Goal: Transaction & Acquisition: Purchase product/service

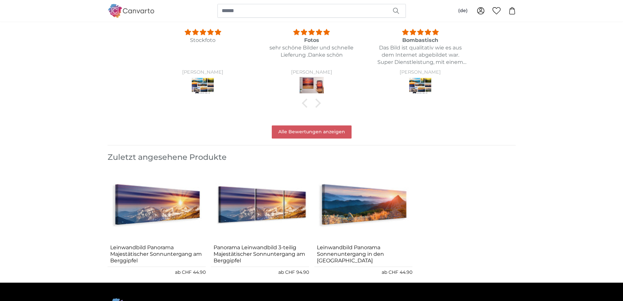
scroll to position [785, 0]
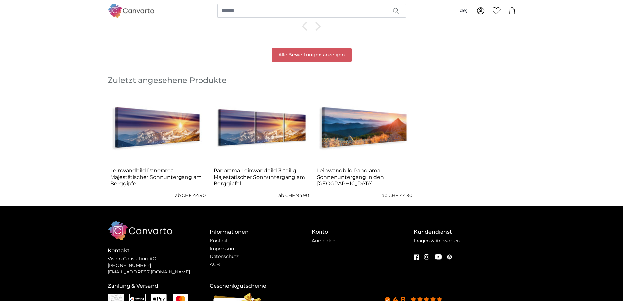
click at [368, 138] on img "3 of 3" at bounding box center [363, 128] width 98 height 74
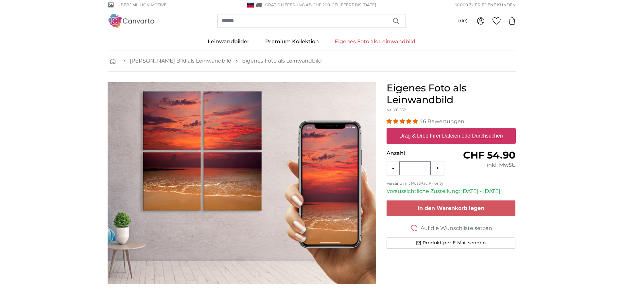
click at [487, 137] on u "Durchsuchen" at bounding box center [487, 136] width 31 height 6
click at [487, 130] on input "Drag & Drop Ihrer Dateien oder Durchsuchen" at bounding box center [451, 129] width 129 height 2
type input "**********"
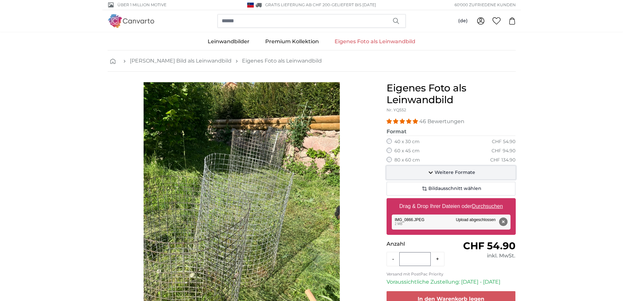
click at [451, 173] on span "Weitere Formate" at bounding box center [455, 172] width 41 height 7
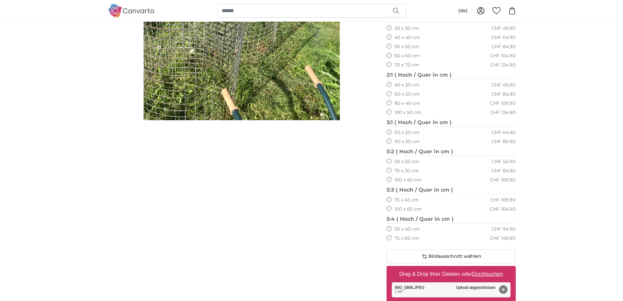
scroll to position [229, 0]
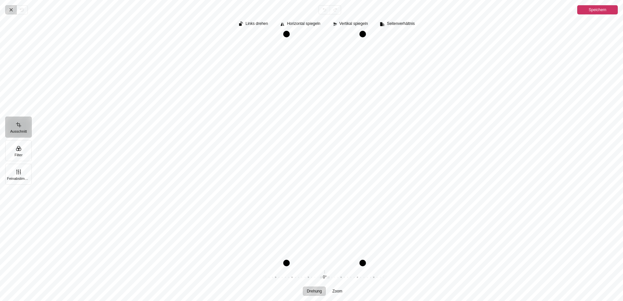
click at [12, 9] on icon "Pintura" at bounding box center [11, 9] width 5 height 5
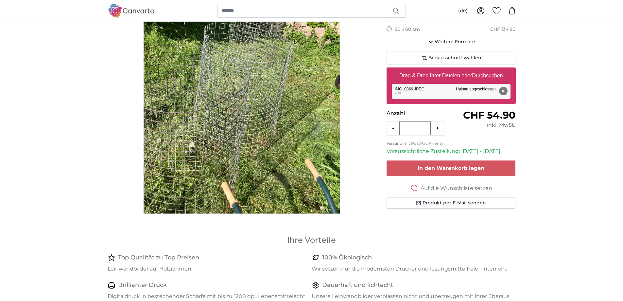
scroll to position [65, 0]
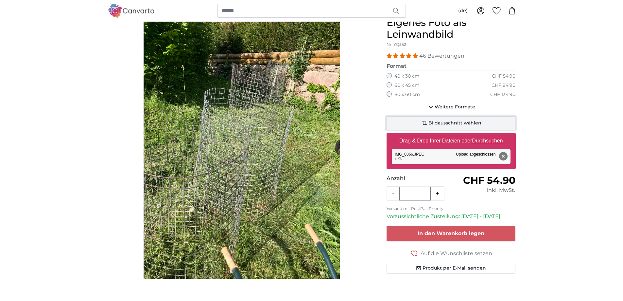
click at [461, 125] on span "Bildausschnitt wählen" at bounding box center [454, 123] width 53 height 7
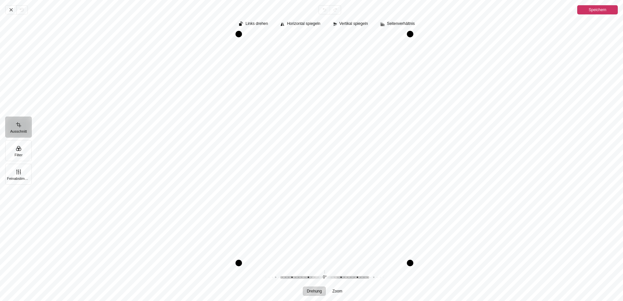
drag, startPoint x: 246, startPoint y: 115, endPoint x: 265, endPoint y: 165, distance: 53.9
click at [334, 184] on div "Pintura" at bounding box center [324, 148] width 586 height 229
drag, startPoint x: 240, startPoint y: 265, endPoint x: 241, endPoint y: 85, distance: 179.9
click at [241, 85] on div "Pintura" at bounding box center [324, 148] width 586 height 229
drag, startPoint x: 334, startPoint y: 146, endPoint x: 344, endPoint y: 16, distance: 130.0
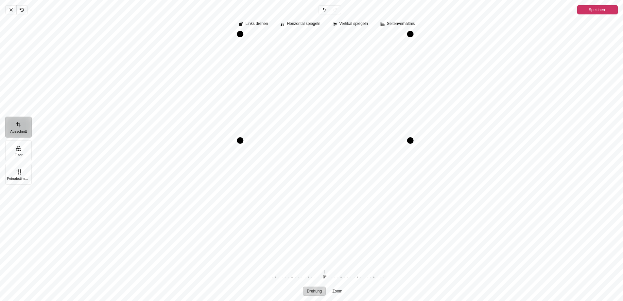
click at [349, 7] on div "Abbrechen Rückgängig Zurücknehmen Erneut durchführen Speichern Ausschnitt Filte…" at bounding box center [311, 150] width 623 height 301
drag, startPoint x: 331, startPoint y: 146, endPoint x: 337, endPoint y: 44, distance: 101.9
click at [338, 46] on div "Pintura" at bounding box center [324, 148] width 586 height 229
drag, startPoint x: 239, startPoint y: 34, endPoint x: 47, endPoint y: 202, distance: 255.2
click at [47, 202] on div "Pintura" at bounding box center [324, 148] width 586 height 229
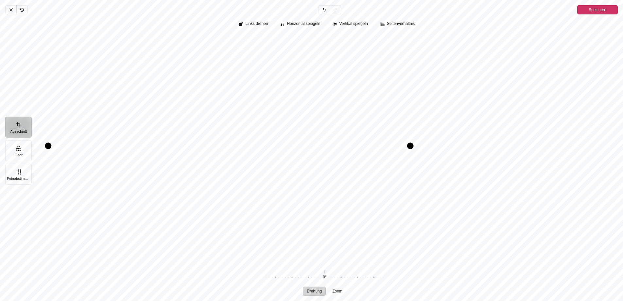
drag, startPoint x: 577, startPoint y: 17, endPoint x: 588, endPoint y: 5, distance: 16.4
click at [580, 12] on div "Abbrechen Rückgängig Zurücknehmen Erneut durchführen Speichern Ausschnitt Filte…" at bounding box center [311, 150] width 623 height 301
click at [588, 5] on button "Speichern" at bounding box center [597, 9] width 41 height 9
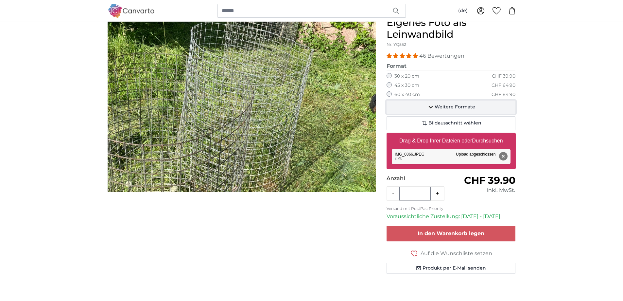
click at [477, 108] on button "Weitere Formate" at bounding box center [451, 106] width 129 height 13
